Goal: Check status: Check status

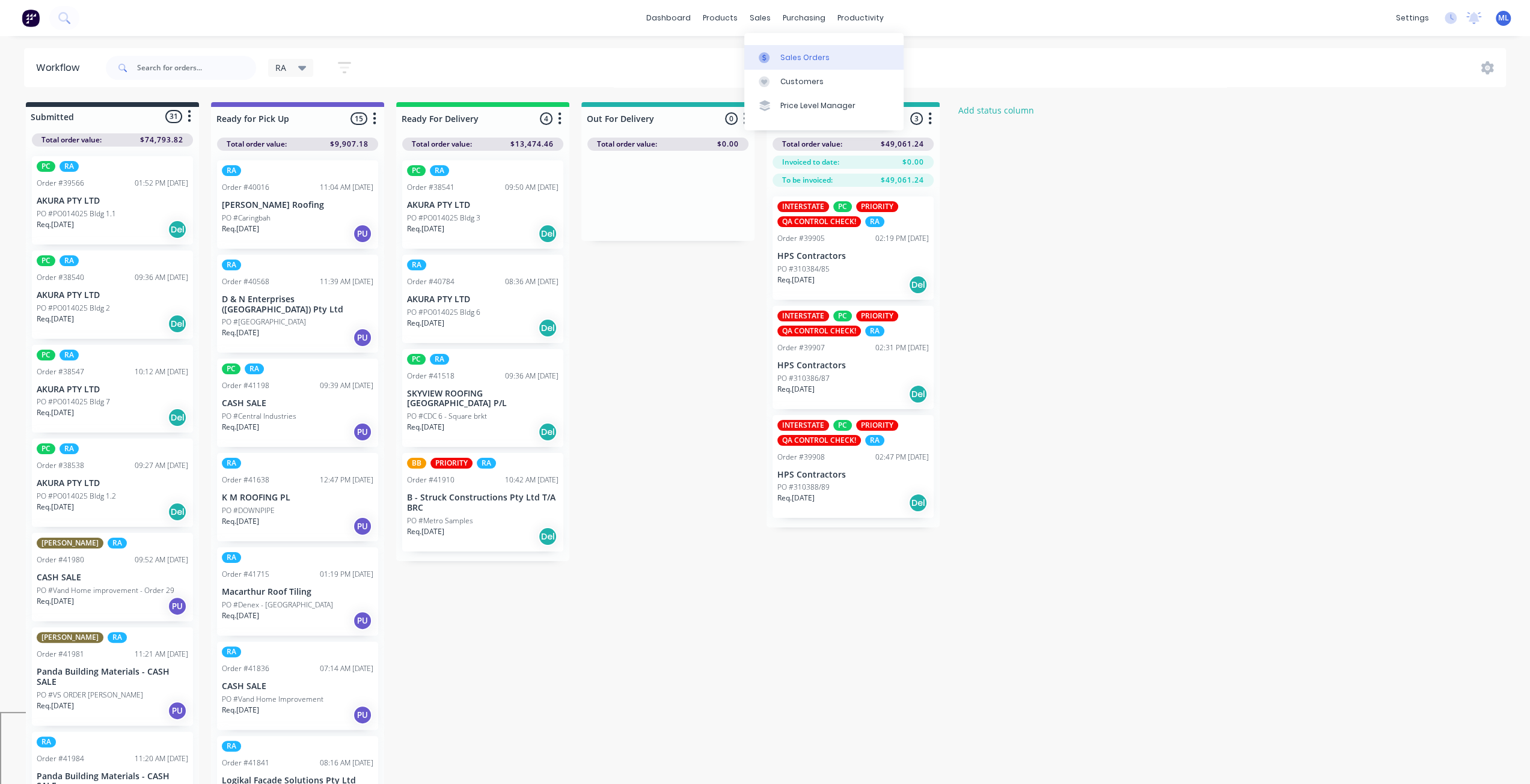
click at [781, 63] on link "Sales Orders" at bounding box center [824, 57] width 159 height 24
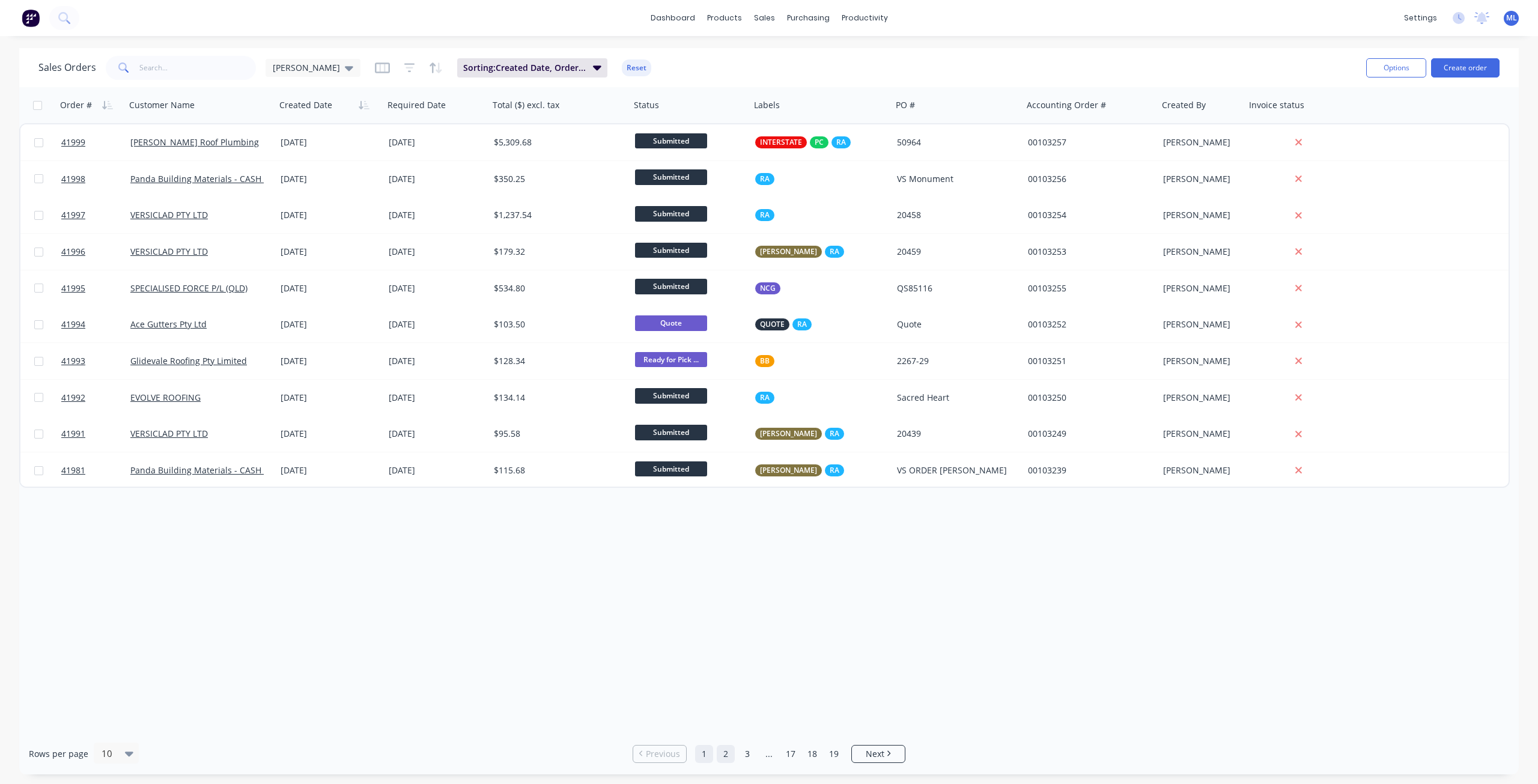
click at [725, 749] on link "2" at bounding box center [726, 753] width 18 height 18
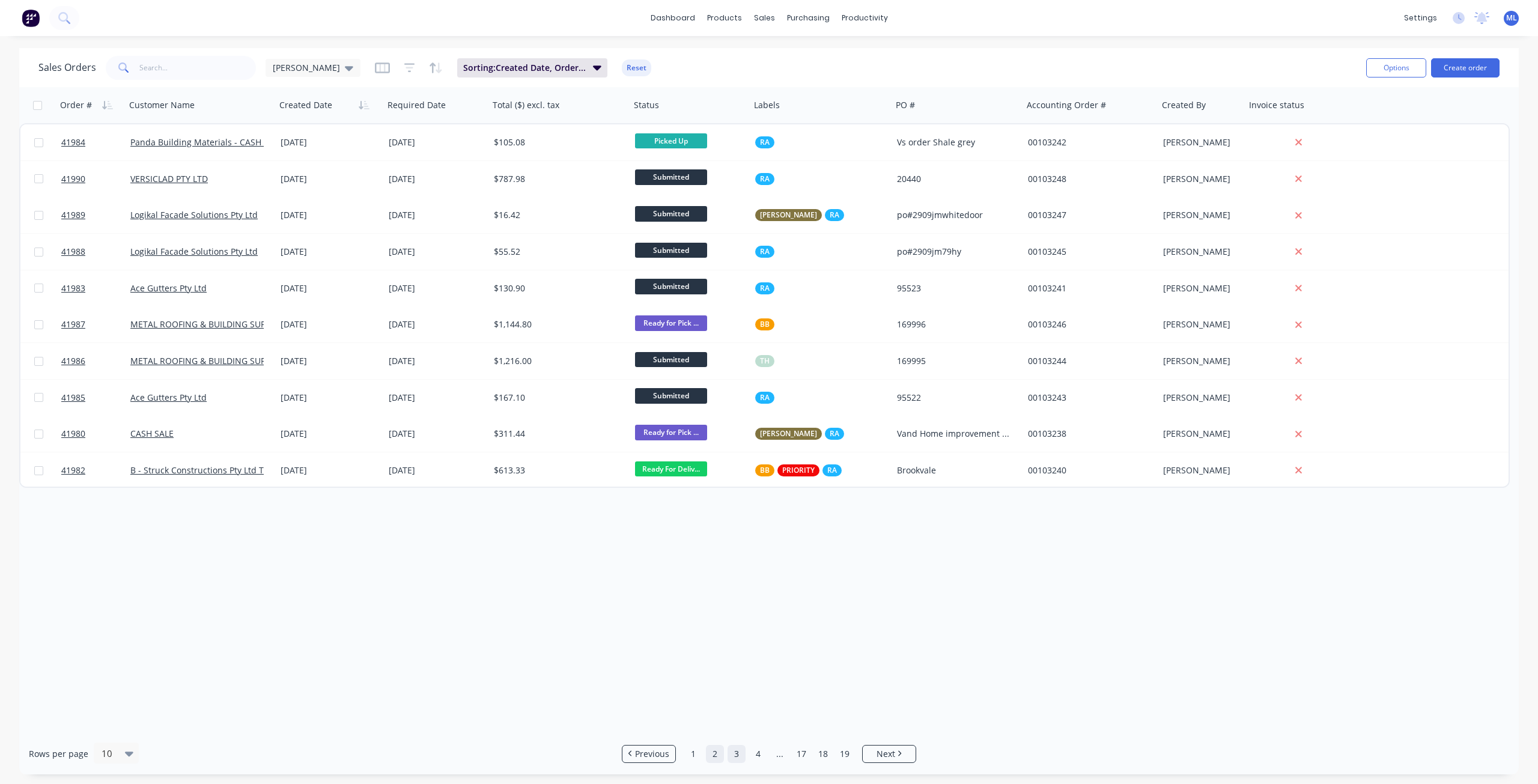
click at [734, 753] on link "3" at bounding box center [736, 753] width 18 height 18
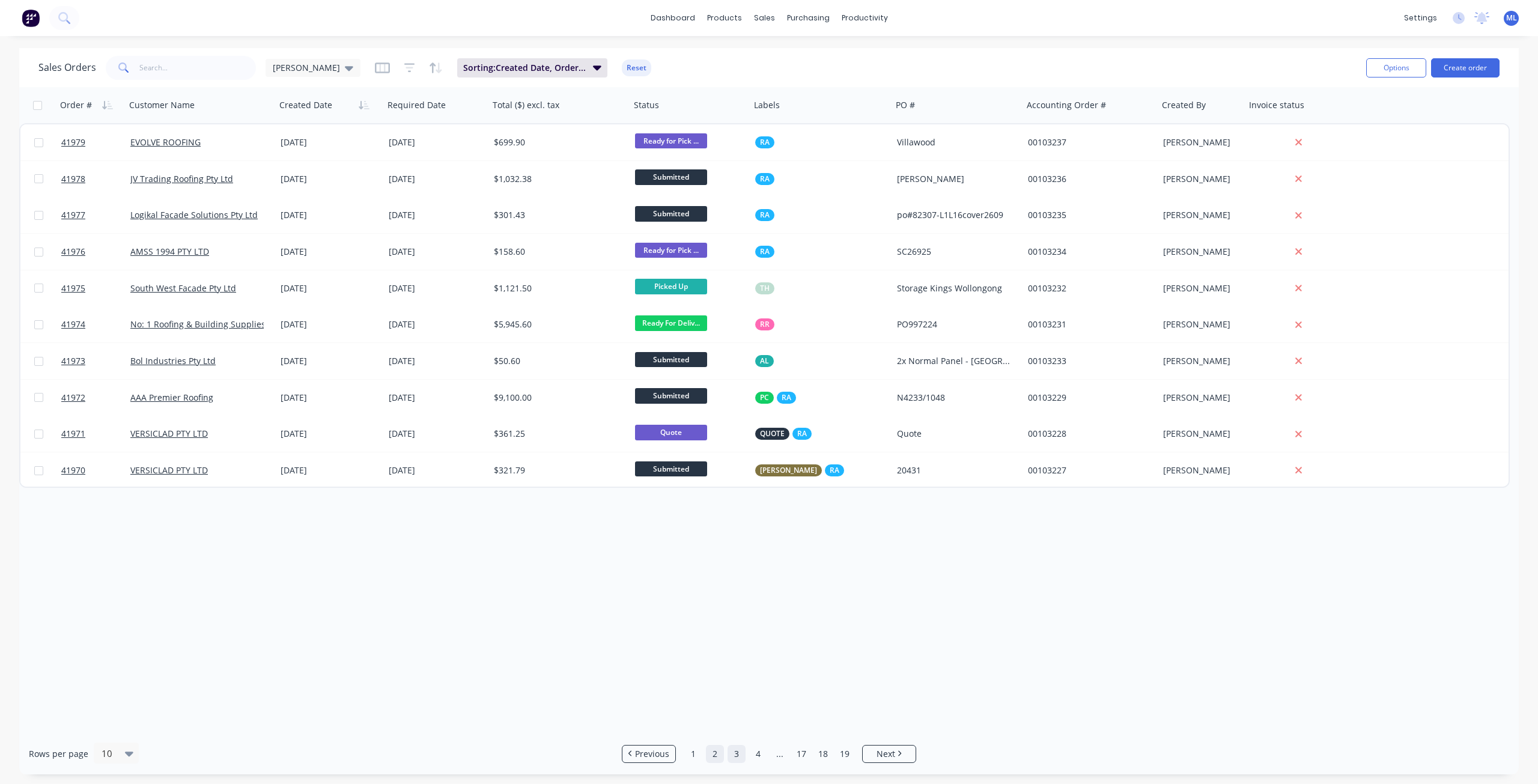
click at [715, 756] on link "2" at bounding box center [715, 753] width 18 height 18
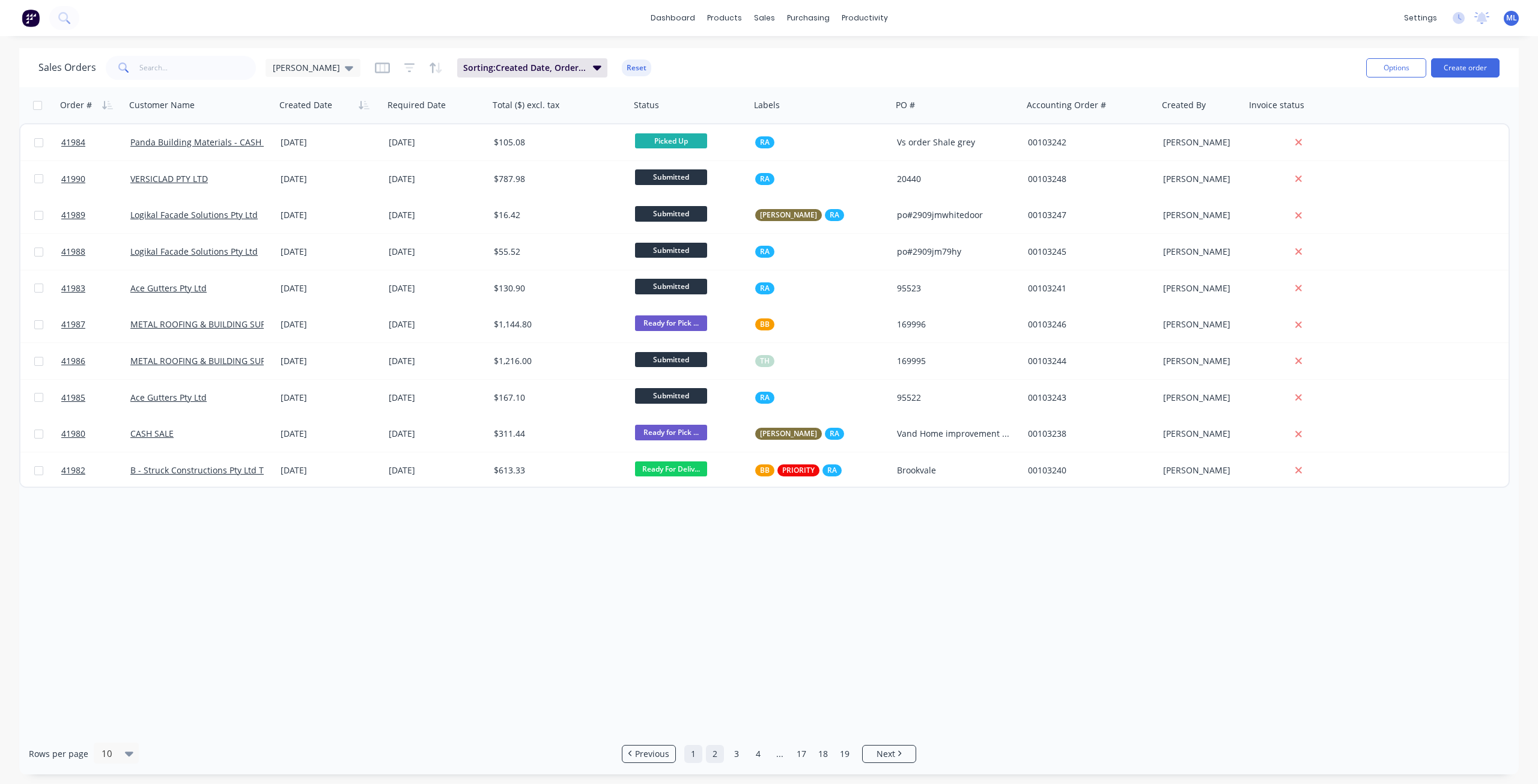
click at [692, 757] on link "1" at bounding box center [693, 753] width 18 height 18
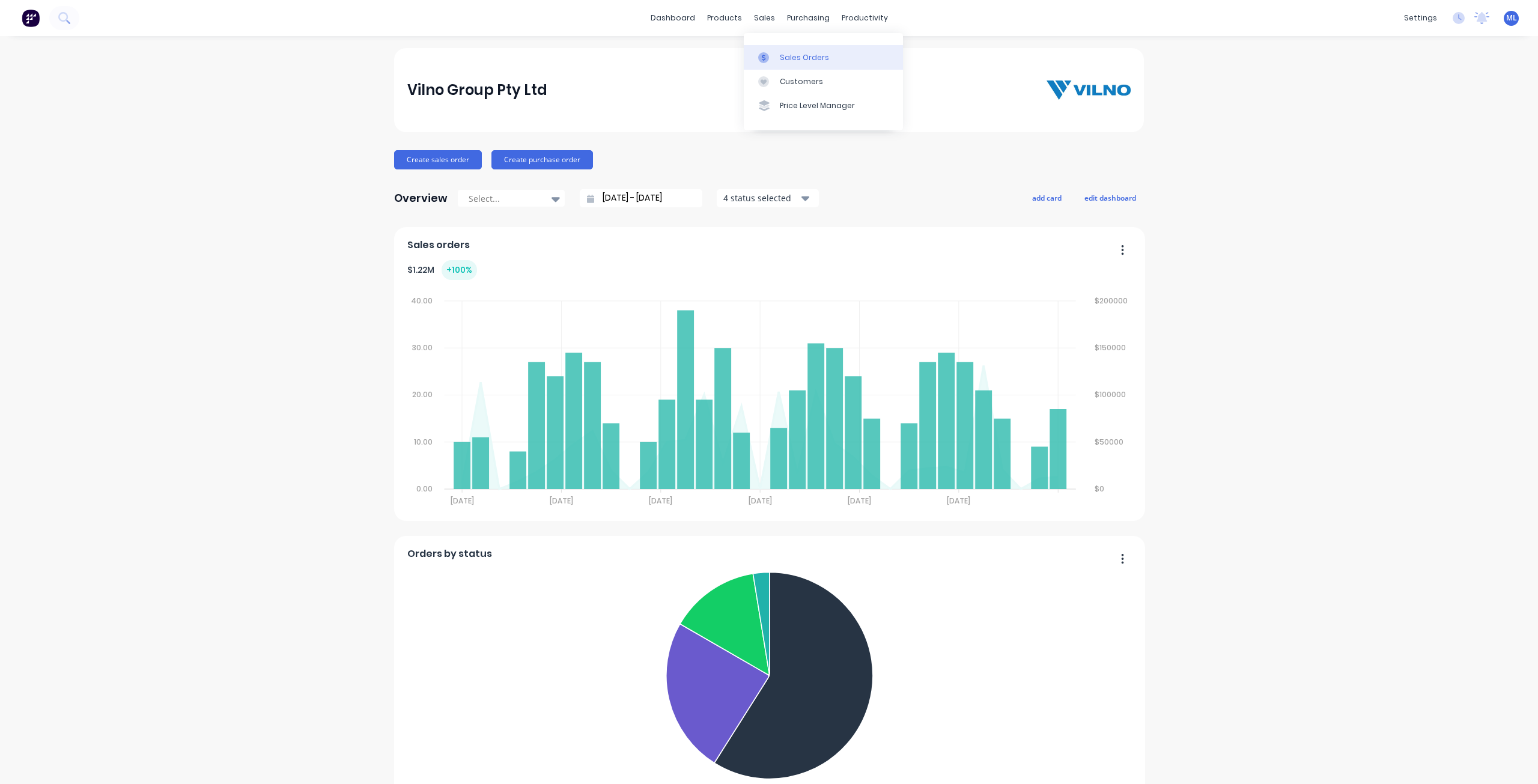
click at [812, 51] on link "Sales Orders" at bounding box center [823, 57] width 159 height 24
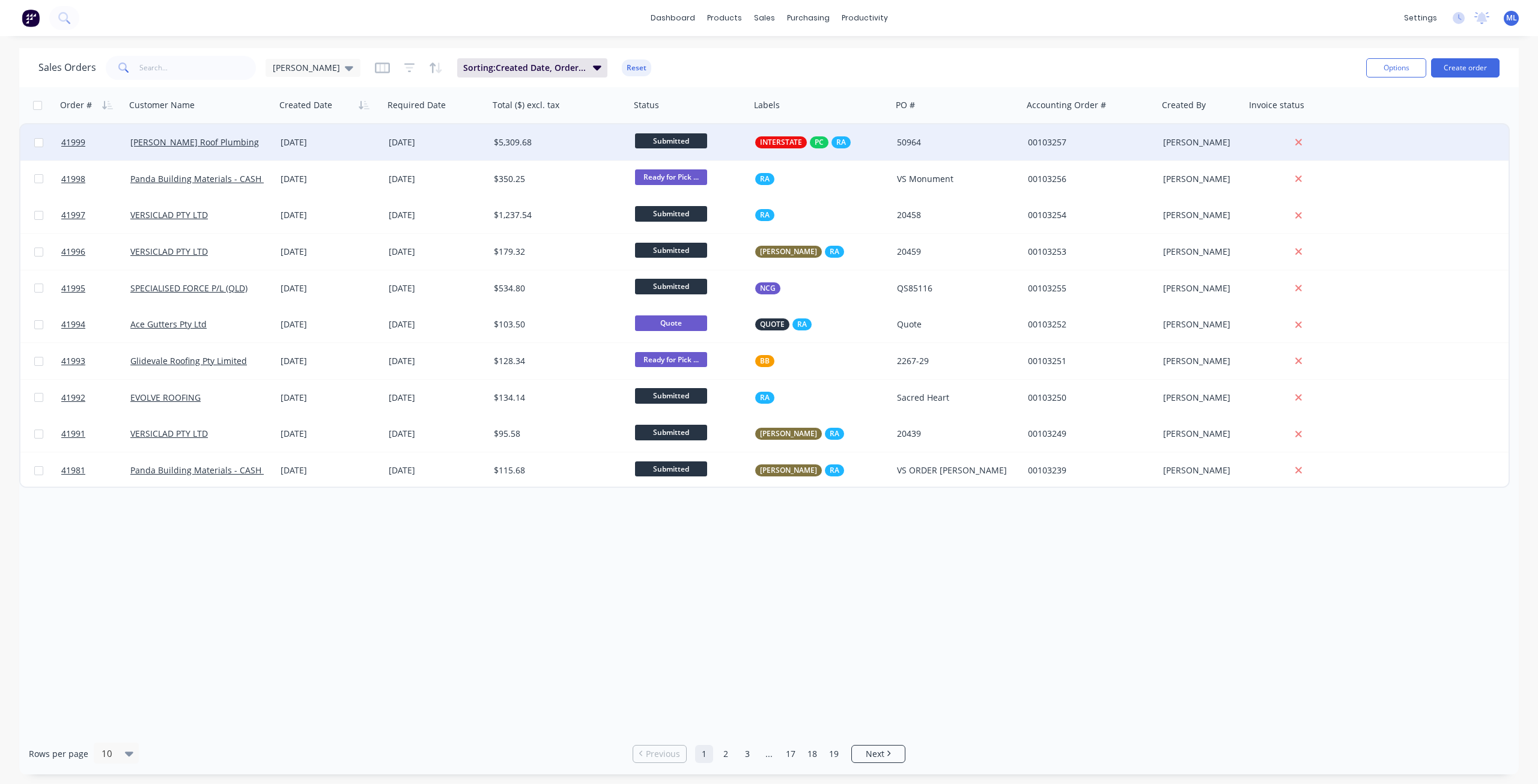
click at [528, 145] on div "$5,309.68" at bounding box center [556, 142] width 125 height 12
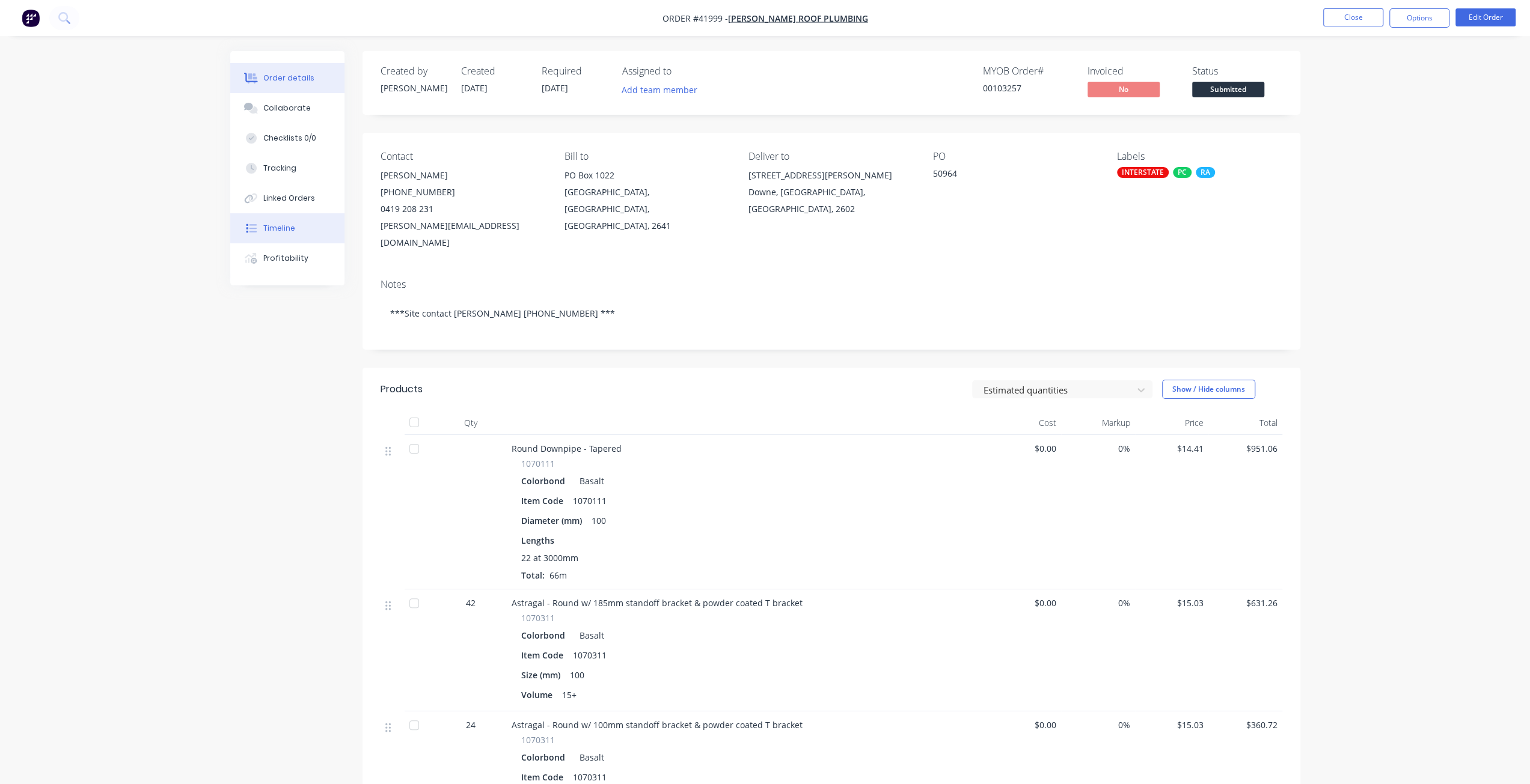
click at [280, 224] on div "Timeline" at bounding box center [279, 228] width 32 height 11
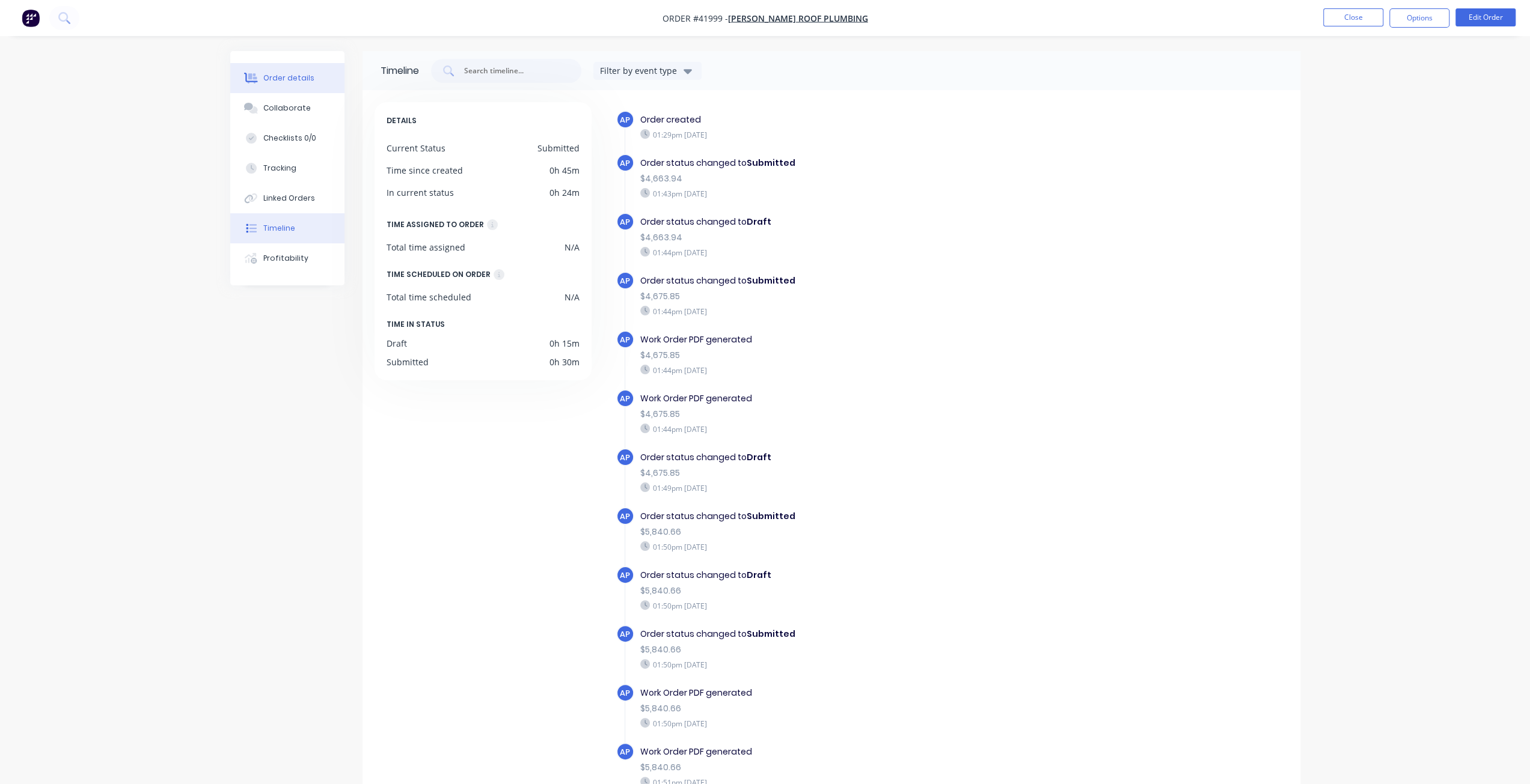
click at [280, 74] on div "Order details" at bounding box center [289, 78] width 51 height 11
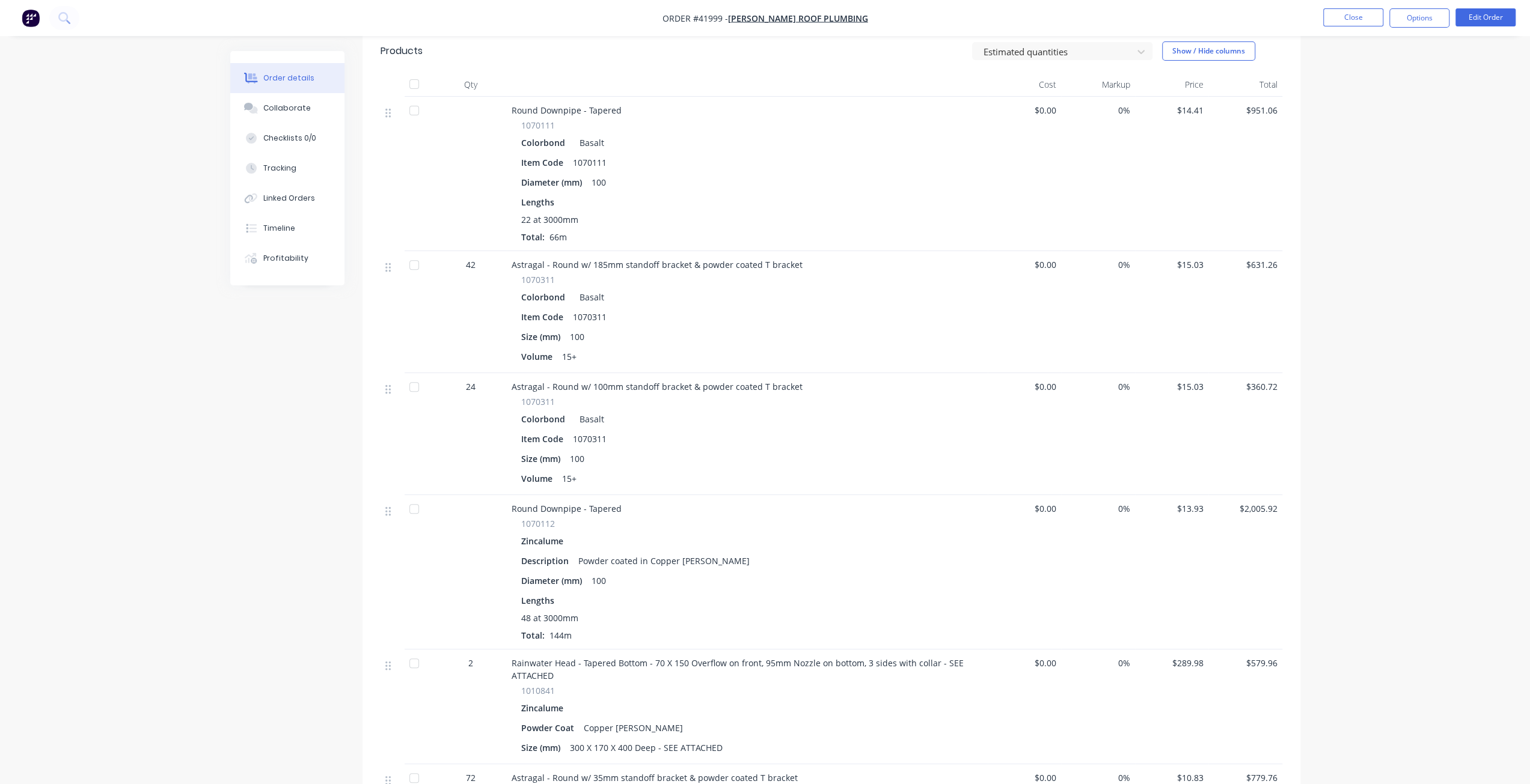
scroll to position [185, 0]
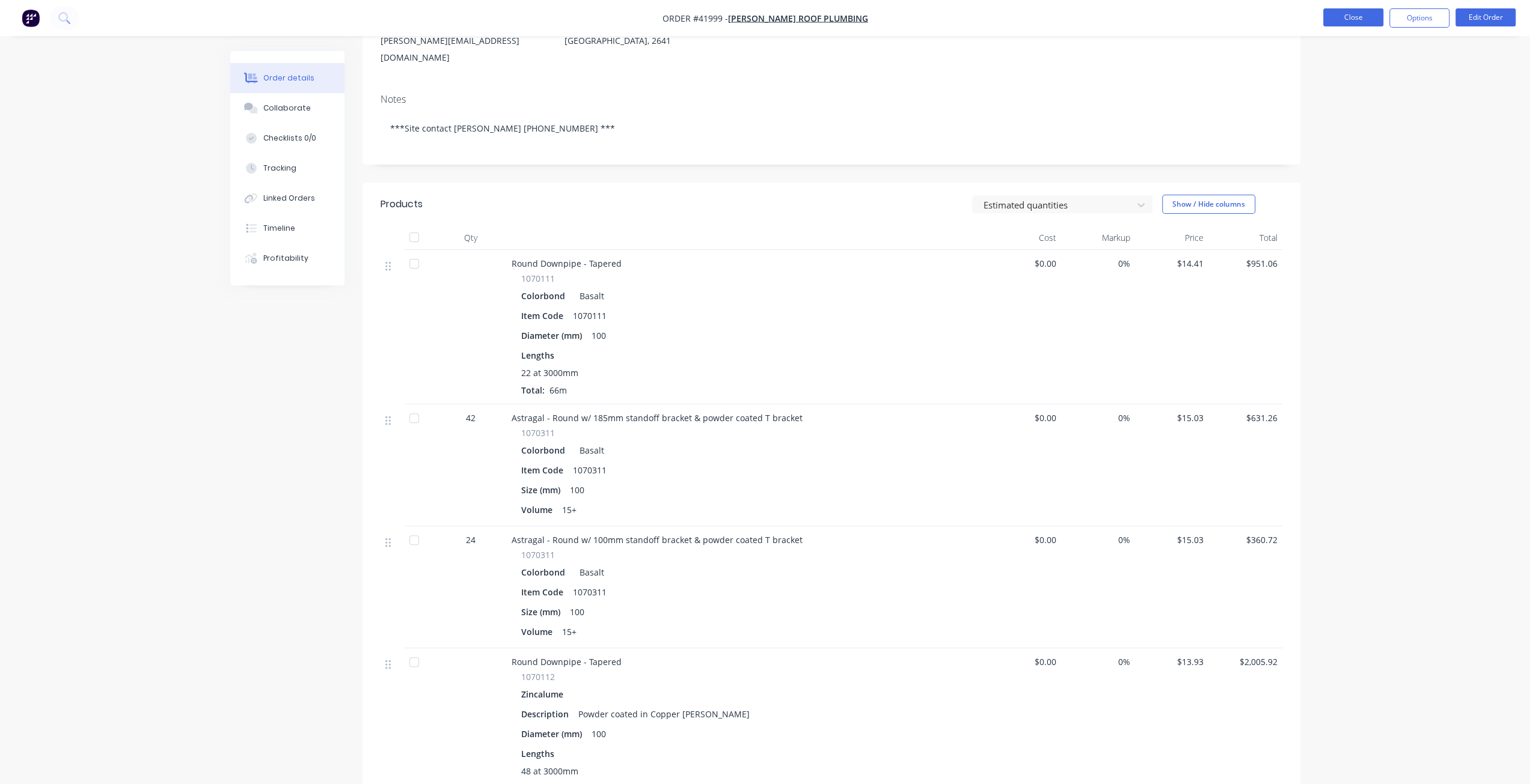
click at [1337, 11] on button "Close" at bounding box center [1353, 17] width 60 height 18
